Goal: Use online tool/utility: Utilize a website feature to perform a specific function

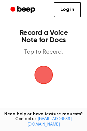
click at [39, 76] on span "button" at bounding box center [43, 75] width 25 height 25
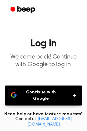
click at [24, 94] on button "Continue with Google" at bounding box center [43, 96] width 77 height 20
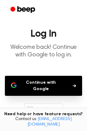
scroll to position [55, 0]
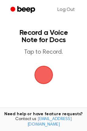
click at [45, 62] on span "button" at bounding box center [43, 75] width 34 height 34
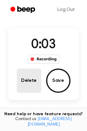
click at [34, 78] on button "Delete" at bounding box center [29, 81] width 24 height 24
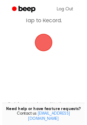
scroll to position [3, 0]
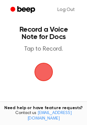
click at [39, 72] on span "button" at bounding box center [43, 72] width 24 height 24
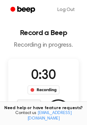
scroll to position [91, 0]
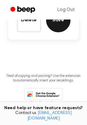
click at [54, 26] on button "Save" at bounding box center [58, 20] width 24 height 24
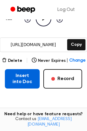
scroll to position [93, 0]
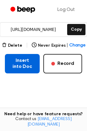
click at [28, 67] on button "Insert into Doc" at bounding box center [22, 63] width 35 height 19
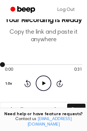
scroll to position [0, 0]
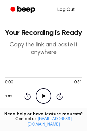
click at [62, 11] on link "Log Out" at bounding box center [66, 9] width 30 height 15
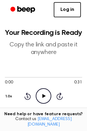
scroll to position [91, 0]
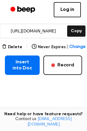
click at [19, 51] on div "Delete | Never Expires | Change Insert into Doc Record" at bounding box center [43, 60] width 77 height 32
click at [16, 47] on button "Delete" at bounding box center [12, 47] width 20 height 6
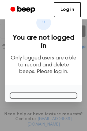
click at [62, 8] on link "Log in" at bounding box center [67, 9] width 27 height 15
